Goal: Navigation & Orientation: Find specific page/section

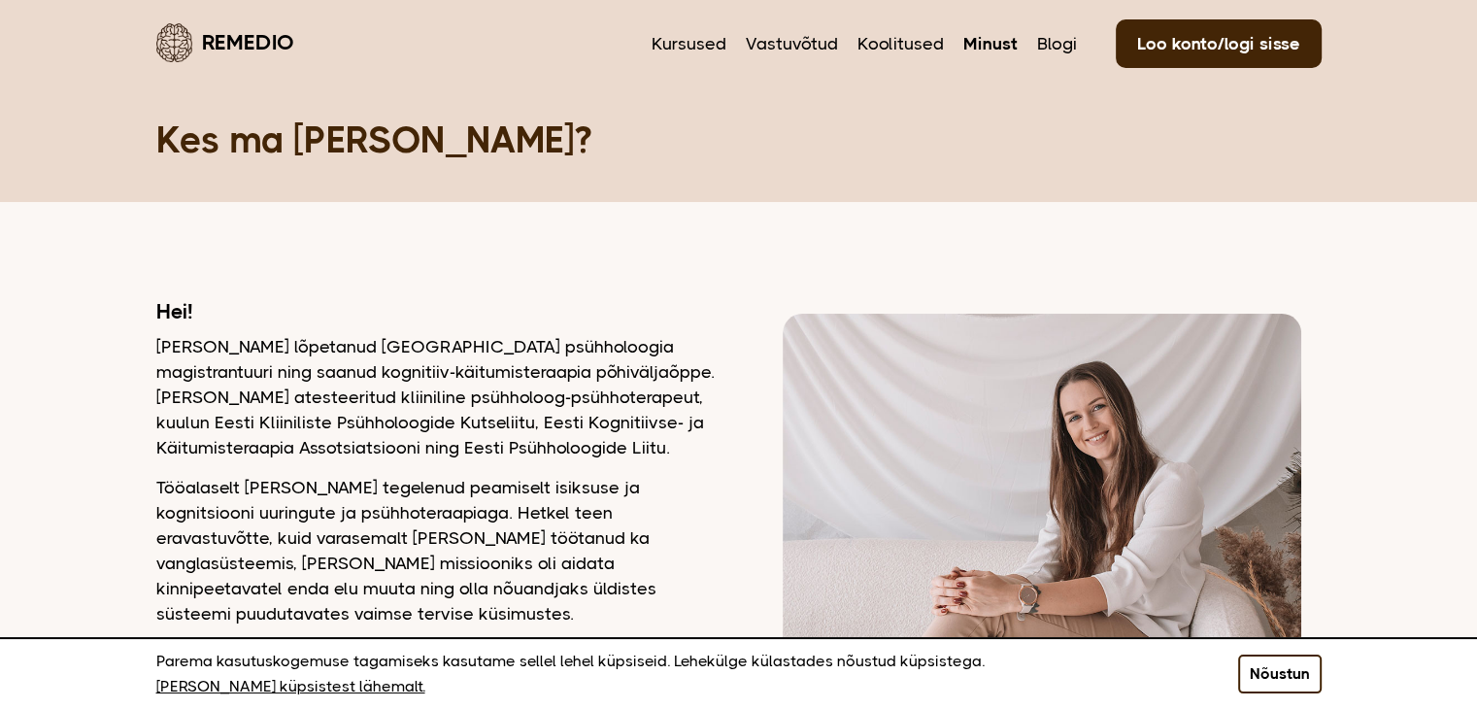
click at [1295, 675] on button "Nõustun" at bounding box center [1280, 673] width 84 height 39
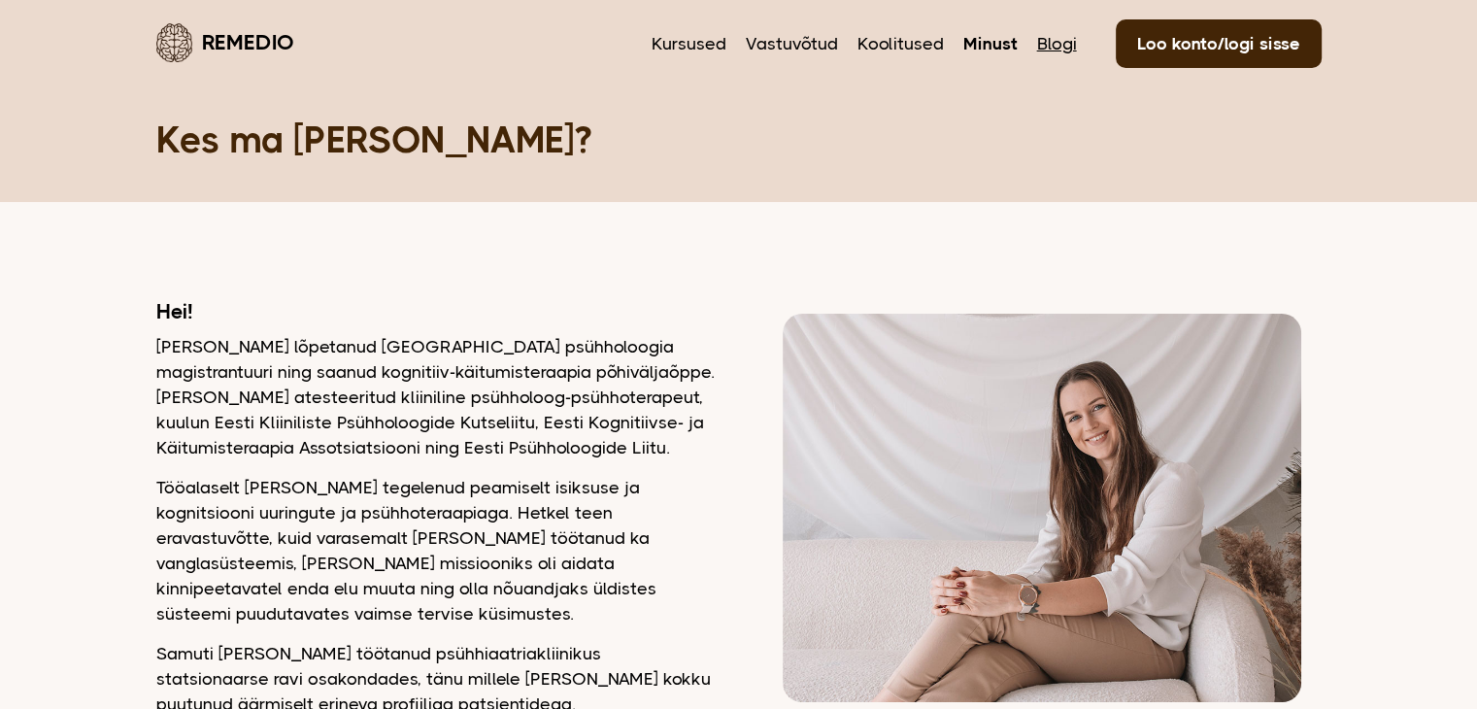
drag, startPoint x: 1066, startPoint y: 33, endPoint x: 1056, endPoint y: 38, distance: 10.9
click at [1056, 38] on link "Blogi" at bounding box center [1057, 43] width 40 height 25
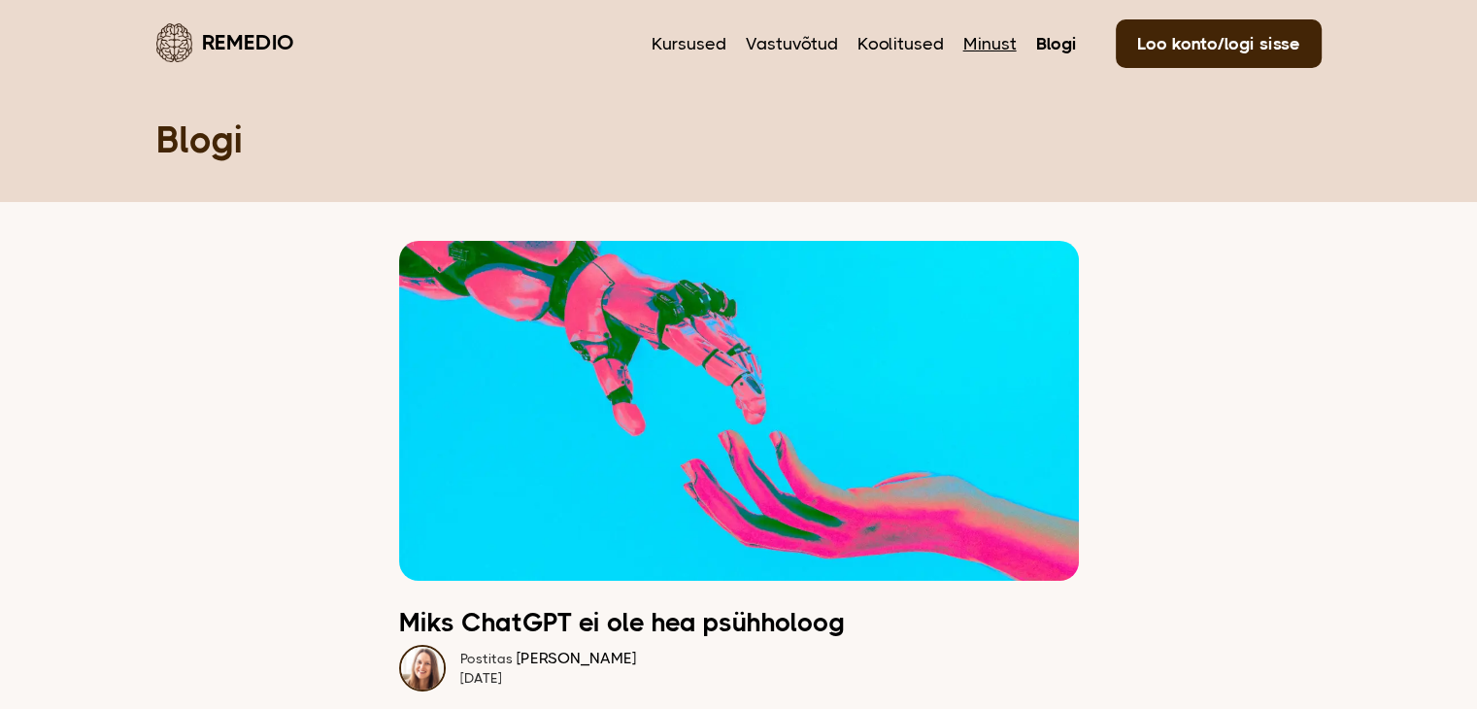
click at [1002, 48] on link "Minust" at bounding box center [989, 43] width 53 height 25
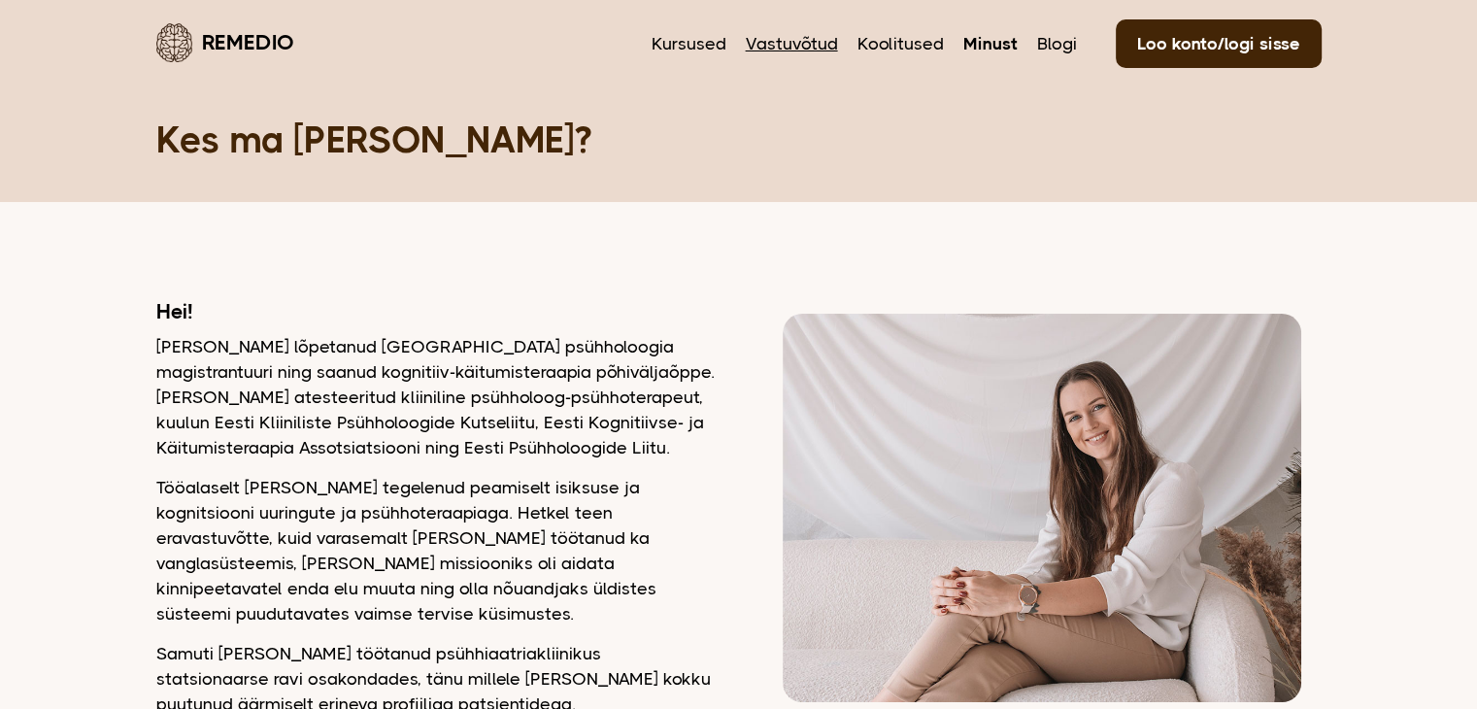
click at [785, 41] on link "Vastuvõtud" at bounding box center [792, 43] width 92 height 25
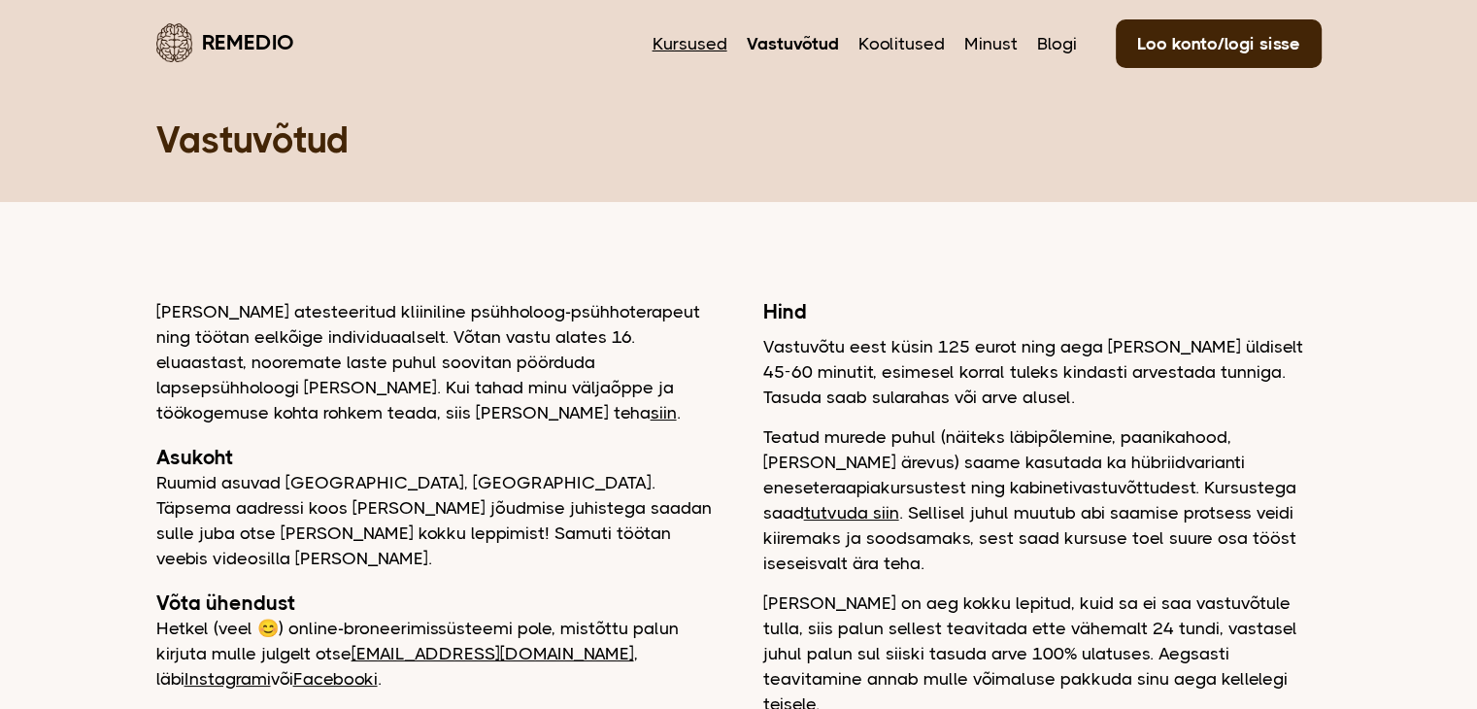
click at [685, 47] on link "Kursused" at bounding box center [689, 43] width 75 height 25
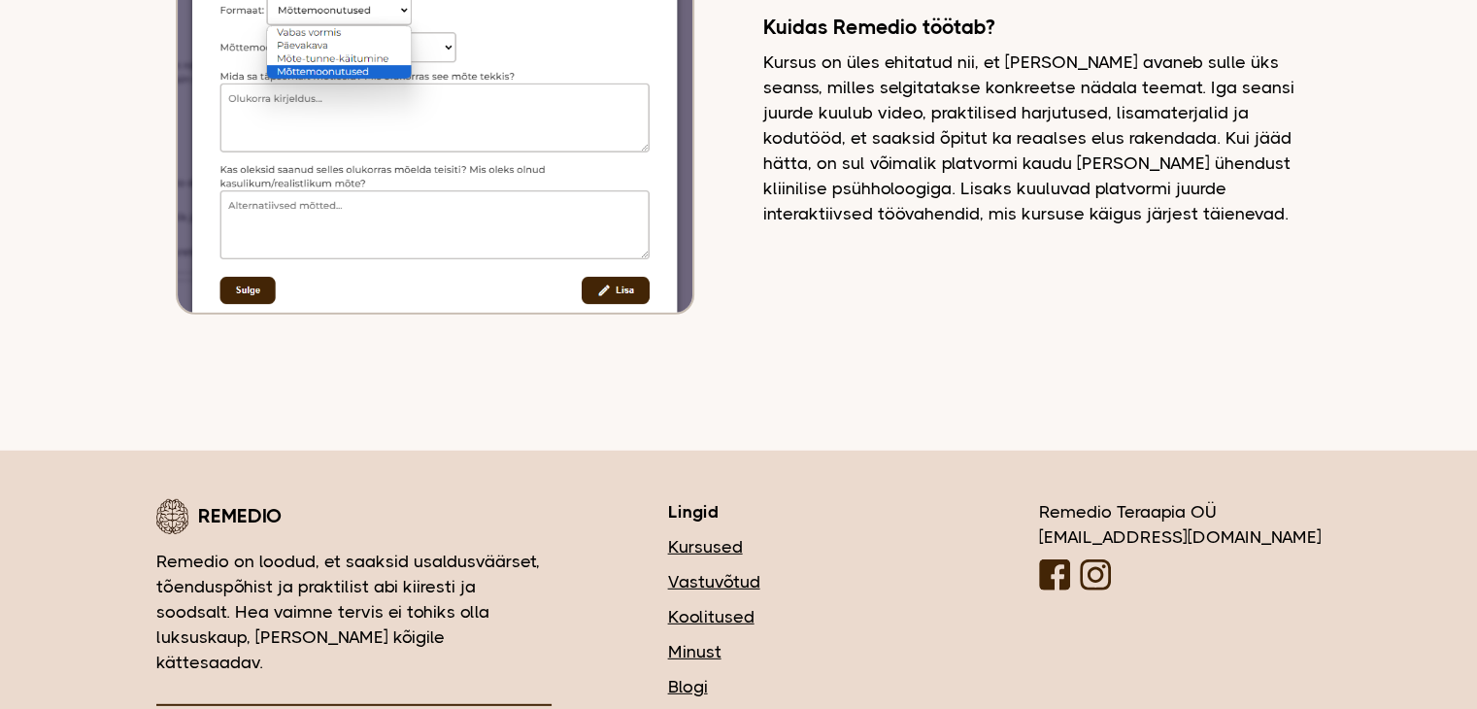
scroll to position [5420, 0]
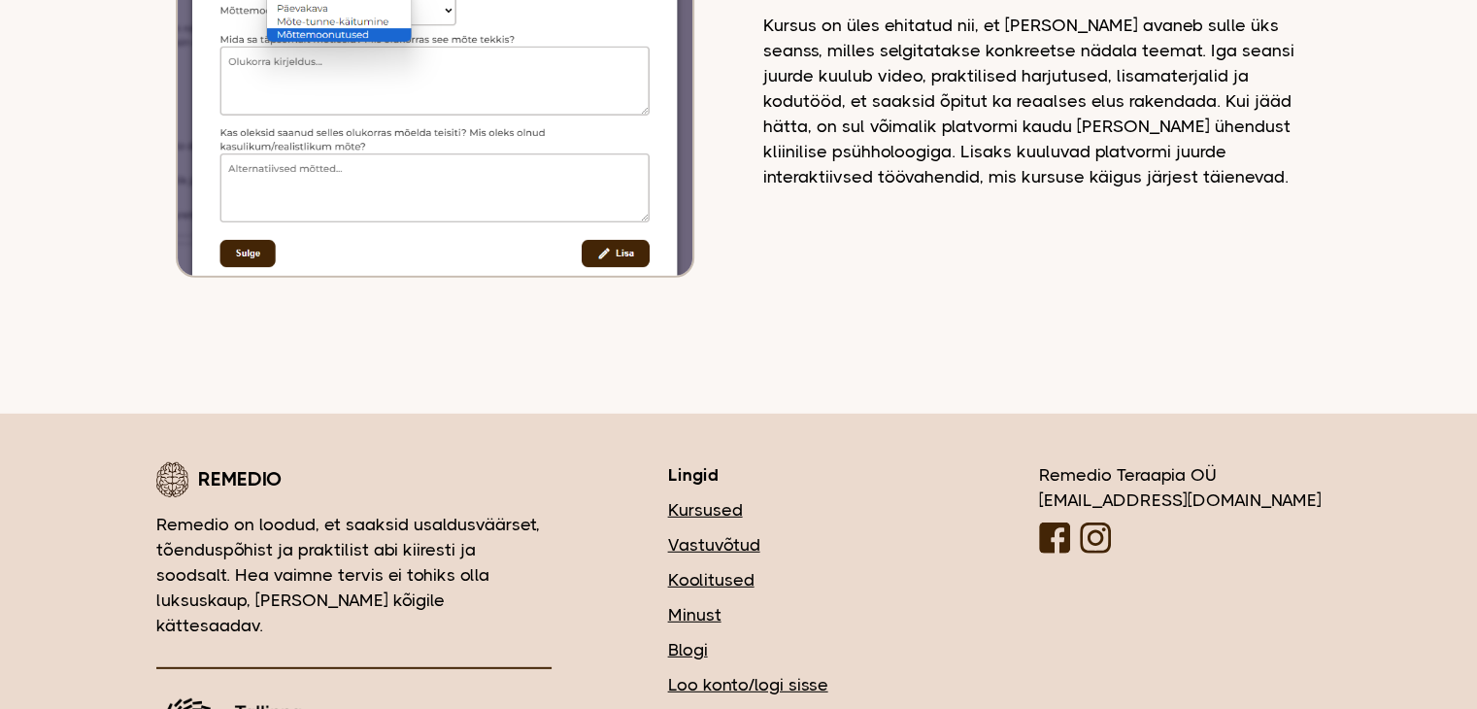
click at [815, 602] on link "Minust" at bounding box center [795, 614] width 254 height 25
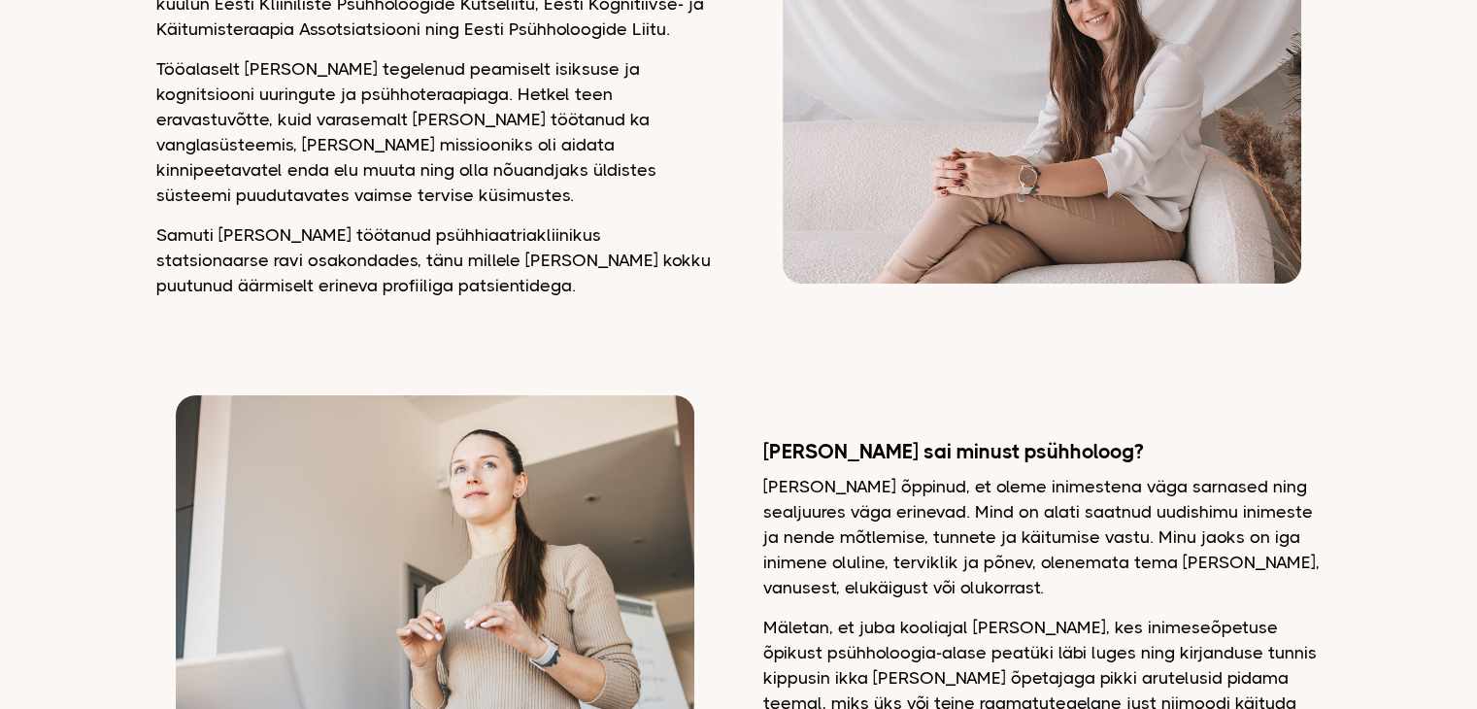
scroll to position [517, 0]
